Goal: Task Accomplishment & Management: Use online tool/utility

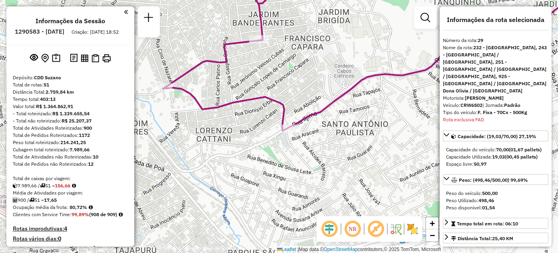
select select "**********"
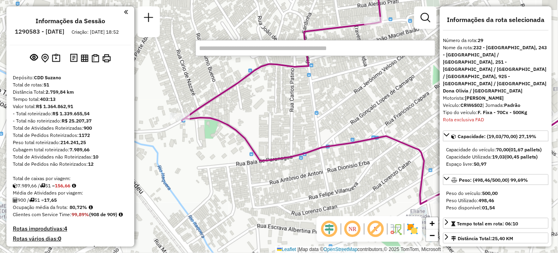
click at [120, 7] on div at bounding box center [69, 11] width 118 height 11
click at [124, 9] on em at bounding box center [126, 11] width 4 height 7
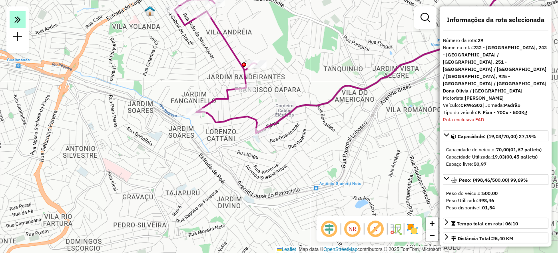
click at [19, 24] on icon at bounding box center [17, 19] width 6 height 11
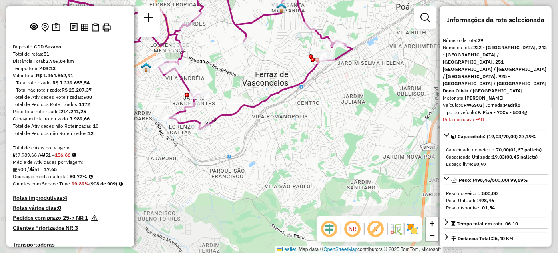
scroll to position [72, 0]
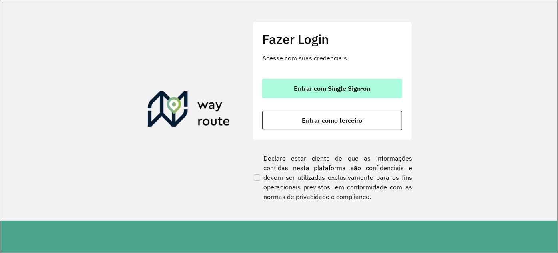
click at [345, 87] on span "Entrar com Single Sign-on" at bounding box center [332, 88] width 76 height 6
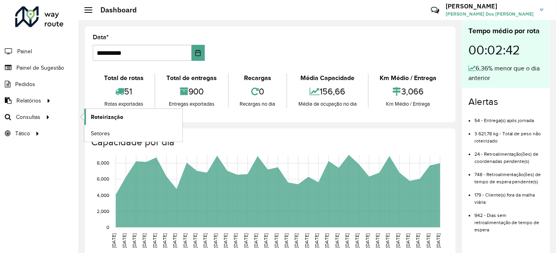
click at [124, 112] on link "Roteirização" at bounding box center [133, 117] width 98 height 16
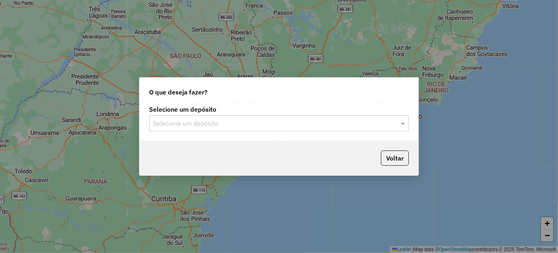
click at [326, 129] on div "Selecione um depósito" at bounding box center [279, 123] width 260 height 16
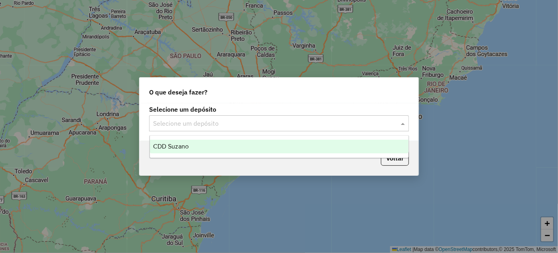
click at [282, 148] on div "CDD Suzano" at bounding box center [279, 147] width 259 height 14
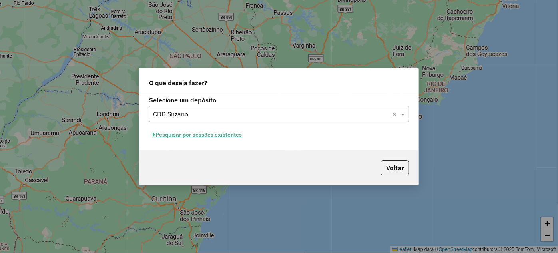
click at [188, 133] on button "Pesquisar por sessões existentes" at bounding box center [197, 134] width 96 height 12
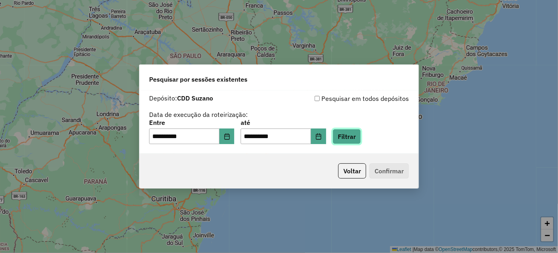
click at [361, 133] on button "Filtrar" at bounding box center [347, 136] width 28 height 15
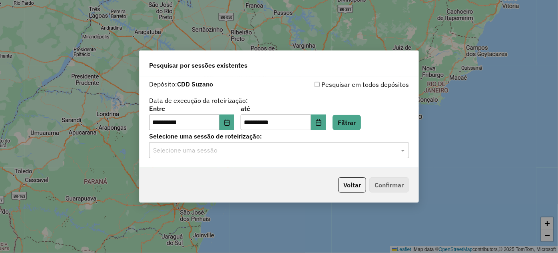
click at [249, 158] on div "**********" at bounding box center [279, 122] width 279 height 92
click at [252, 152] on input "text" at bounding box center [271, 151] width 236 height 10
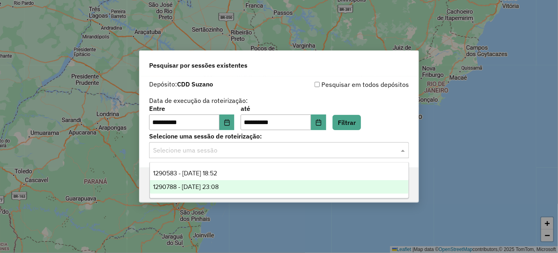
click at [219, 186] on span "1290788 - 08/10/2025 23:08" at bounding box center [186, 186] width 66 height 7
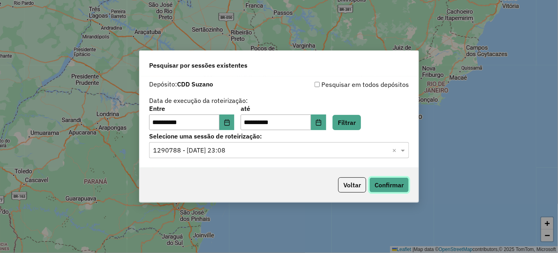
click at [399, 184] on button "Confirmar" at bounding box center [389, 184] width 40 height 15
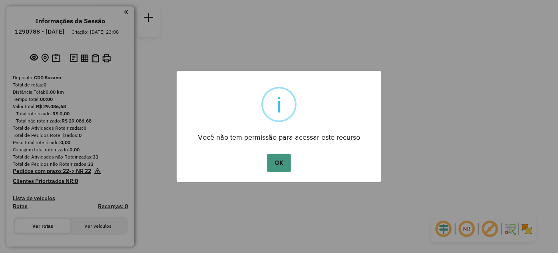
click at [287, 166] on button "OK" at bounding box center [279, 163] width 24 height 18
